Goal: Obtain resource: Download file/media

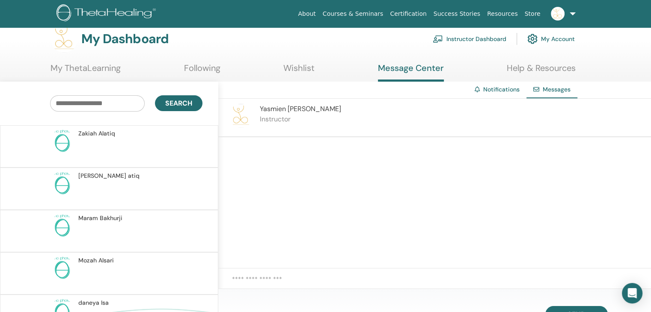
scroll to position [277, 0]
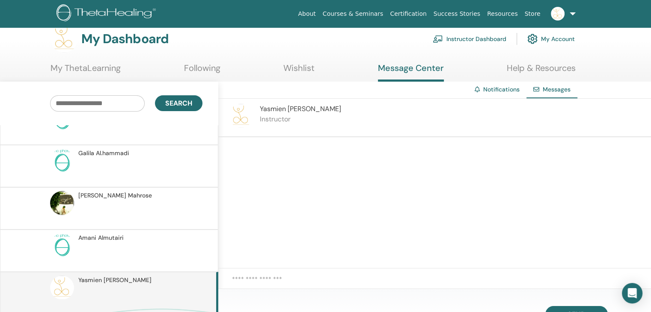
click at [475, 39] on link "Instructor Dashboard" at bounding box center [470, 39] width 74 height 19
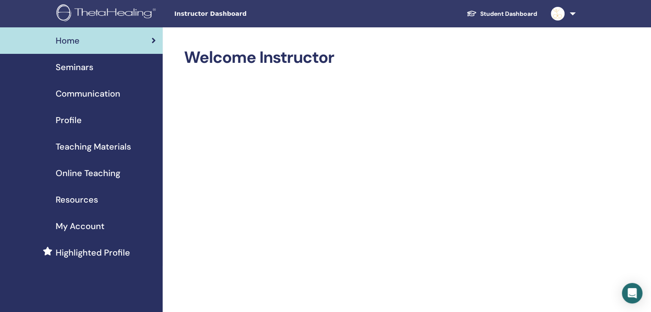
click at [82, 146] on span "Teaching Materials" at bounding box center [93, 146] width 75 height 13
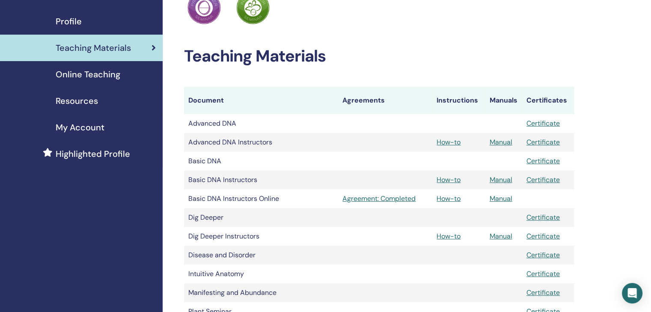
scroll to position [99, 0]
click at [501, 178] on link "Manual" at bounding box center [501, 179] width 23 height 9
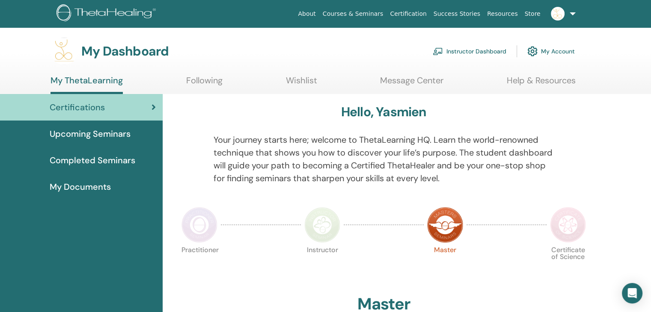
click at [479, 53] on link "Instructor Dashboard" at bounding box center [470, 51] width 74 height 19
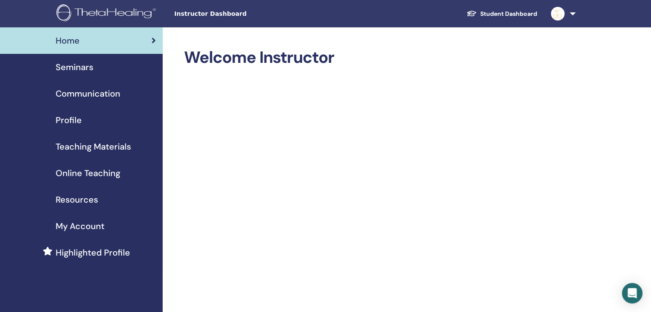
click at [96, 149] on span "Teaching Materials" at bounding box center [93, 146] width 75 height 13
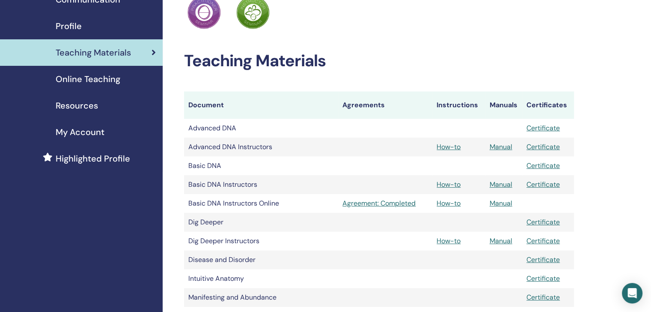
scroll to position [95, 0]
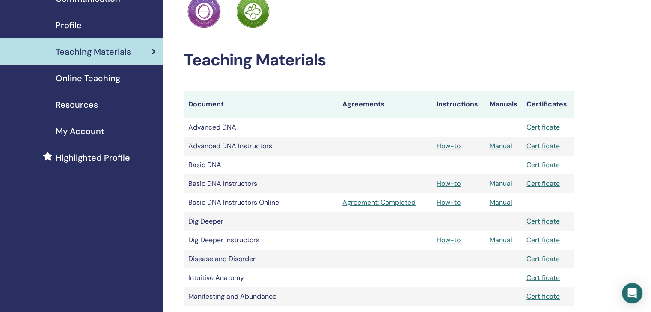
click at [502, 184] on link "Manual" at bounding box center [501, 183] width 23 height 9
